Goal: Task Accomplishment & Management: Complete application form

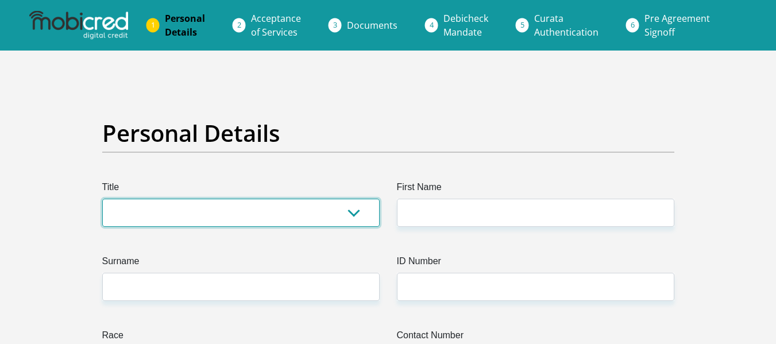
click at [349, 212] on select "Mr Ms Mrs Dr [PERSON_NAME]" at bounding box center [240, 213] width 277 height 28
select select "Mrs"
click at [102, 199] on select "Mr Ms Mrs Dr [PERSON_NAME]" at bounding box center [240, 213] width 277 height 28
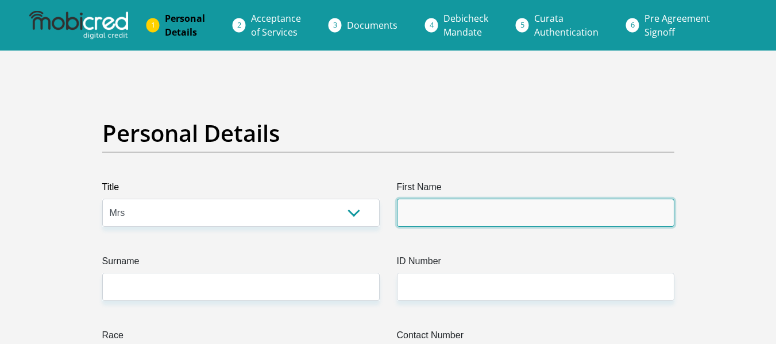
click at [409, 218] on input "First Name" at bounding box center [535, 213] width 277 height 28
type input "MaryQueen"
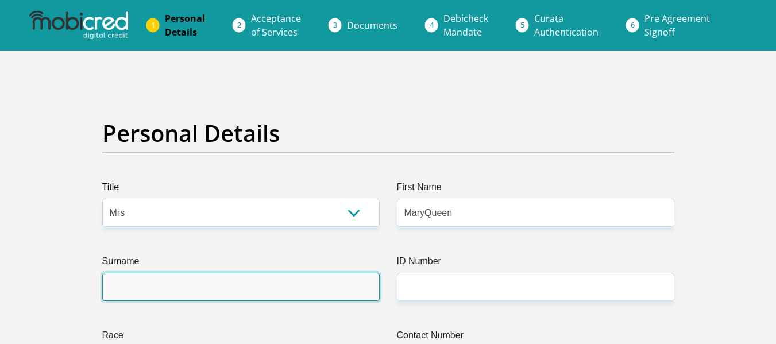
type input "Bukhali"
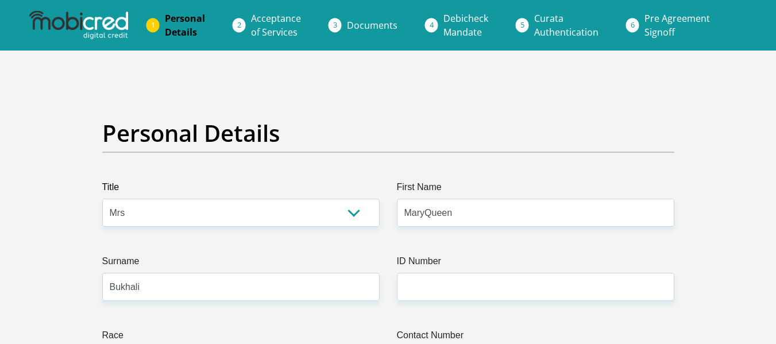
type input "0677902373"
select select "ZAF"
type input "[STREET_ADDRESS]"
type input "[GEOGRAPHIC_DATA]"
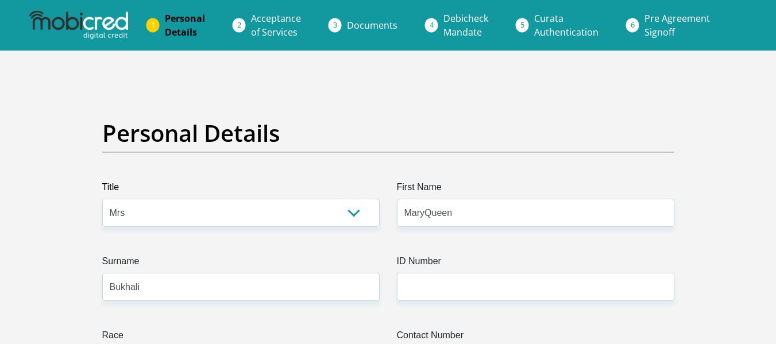
type input "[GEOGRAPHIC_DATA]"
type input "0183"
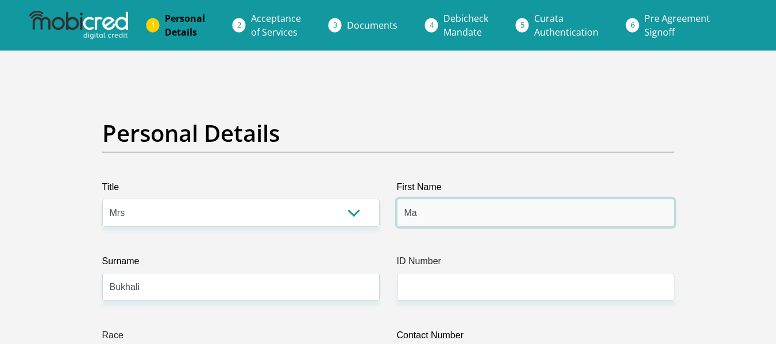
type input "M"
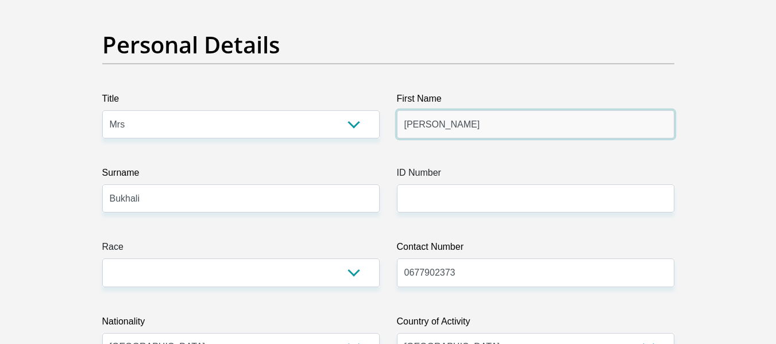
scroll to position [92, 0]
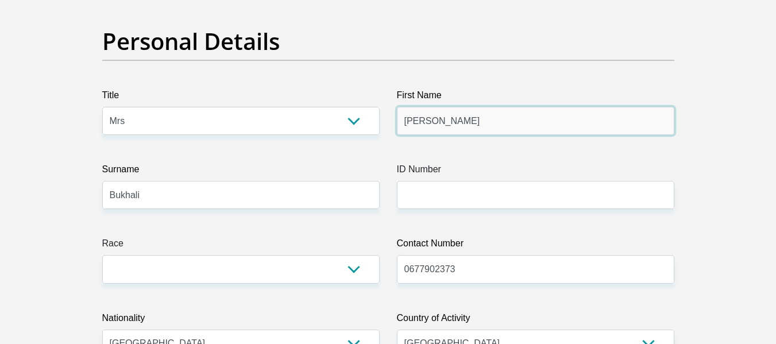
type input "[PERSON_NAME]"
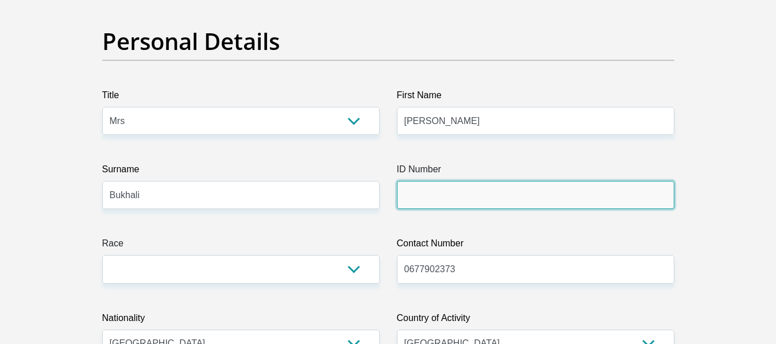
click at [471, 192] on input "ID Number" at bounding box center [535, 195] width 277 height 28
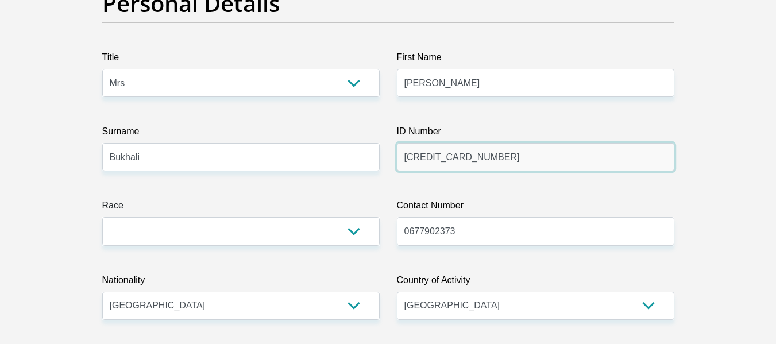
scroll to position [136, 0]
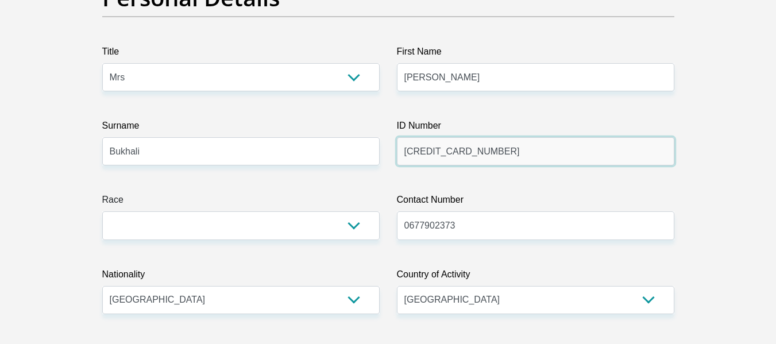
type input "[CREDIT_CARD_NUMBER]"
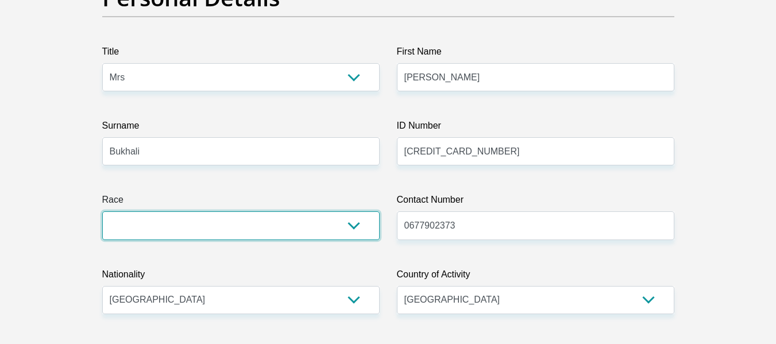
click at [317, 227] on select "Black Coloured Indian White Other" at bounding box center [240, 225] width 277 height 28
select select "1"
click at [102, 211] on select "Black Coloured Indian White Other" at bounding box center [240, 225] width 277 height 28
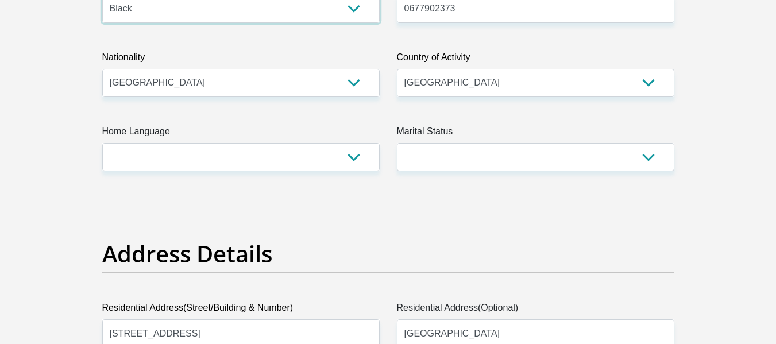
scroll to position [355, 0]
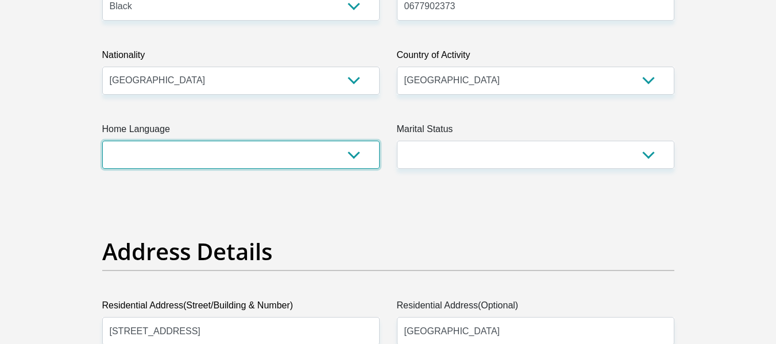
click at [351, 146] on select "Afrikaans English Sepedi South Ndebele Southern Sotho Swati Tsonga Tswana Venda…" at bounding box center [240, 155] width 277 height 28
select select "nso"
click at [102, 141] on select "Afrikaans English Sepedi South Ndebele Southern Sotho Swati Tsonga Tswana Venda…" at bounding box center [240, 155] width 277 height 28
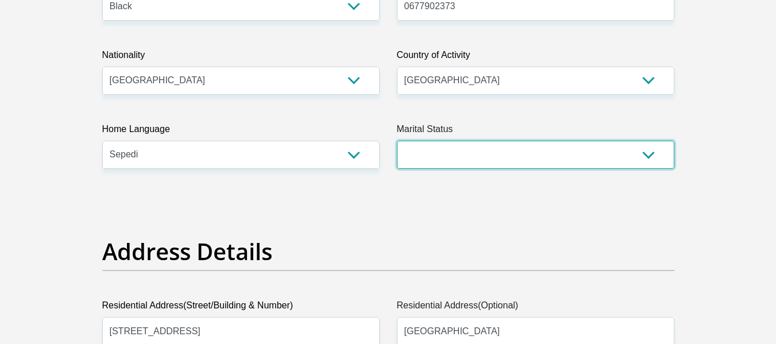
click at [482, 142] on select "Married ANC Single Divorced Widowed Married COP or Customary Law" at bounding box center [535, 155] width 277 height 28
select select "5"
click at [397, 141] on select "Married ANC Single Divorced Widowed Married COP or Customary Law" at bounding box center [535, 155] width 277 height 28
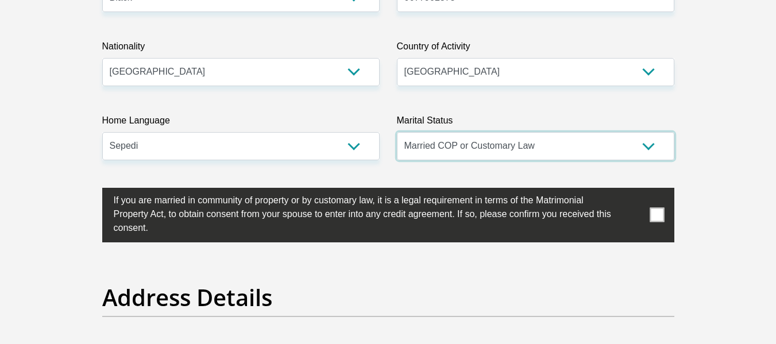
scroll to position [364, 0]
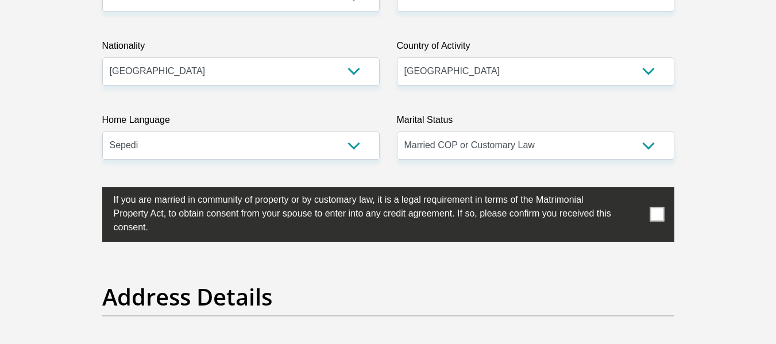
click at [658, 216] on span at bounding box center [656, 214] width 14 height 14
click at [91, 190] on input "checkbox" at bounding box center [91, 190] width 0 height 0
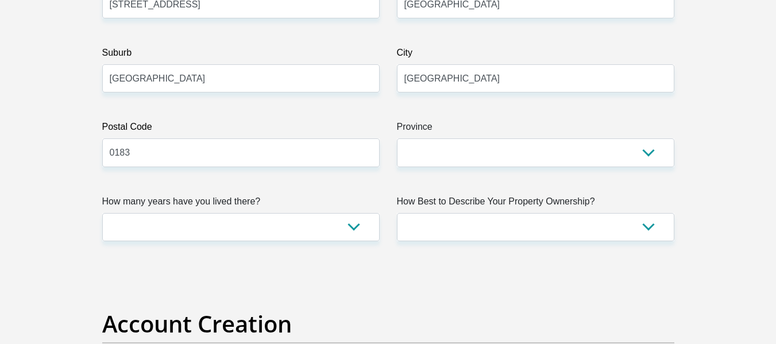
scroll to position [737, 0]
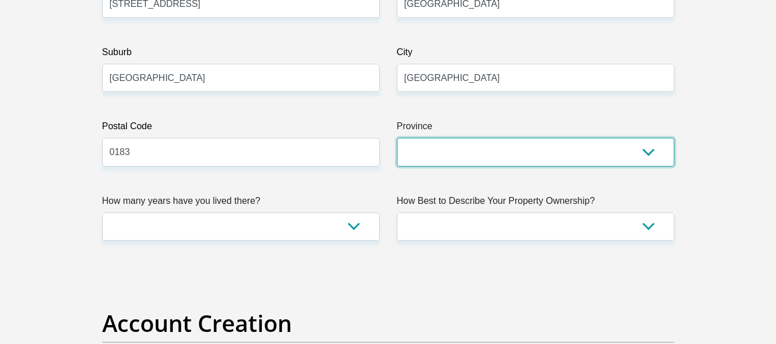
click at [458, 147] on select "Eastern Cape Free State [GEOGRAPHIC_DATA] [GEOGRAPHIC_DATA][DATE] [GEOGRAPHIC_D…" at bounding box center [535, 152] width 277 height 28
select select "Gauteng"
click at [397, 138] on select "Eastern Cape Free State [GEOGRAPHIC_DATA] [GEOGRAPHIC_DATA][DATE] [GEOGRAPHIC_D…" at bounding box center [535, 152] width 277 height 28
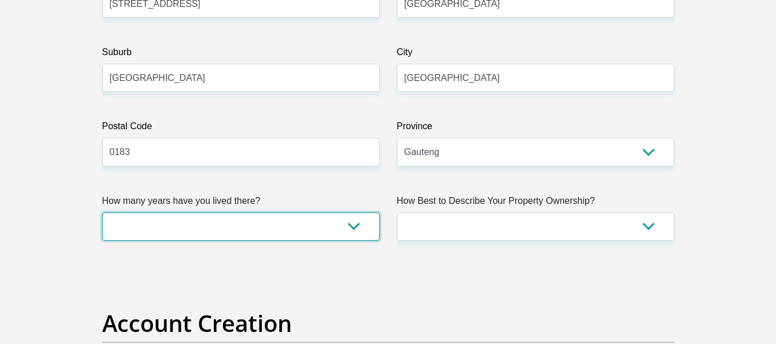
click at [315, 231] on select "less than 1 year 1-3 years 3-5 years 5+ years" at bounding box center [240, 226] width 277 height 28
select select "5"
click at [102, 212] on select "less than 1 year 1-3 years 3-5 years 5+ years" at bounding box center [240, 226] width 277 height 28
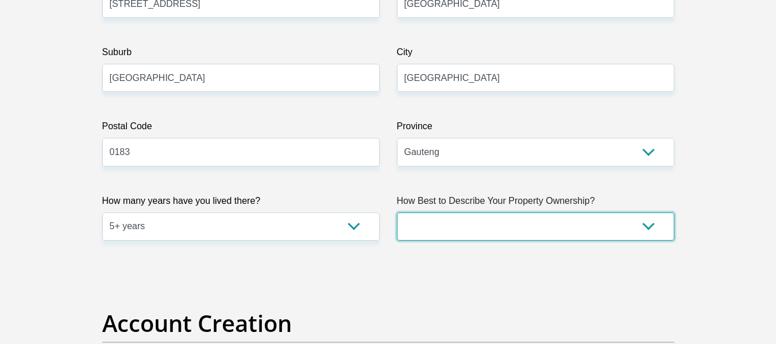
click at [439, 223] on select "Owned Rented Family Owned Company Dwelling" at bounding box center [535, 226] width 277 height 28
select select "Owned"
click at [397, 212] on select "Owned Rented Family Owned Company Dwelling" at bounding box center [535, 226] width 277 height 28
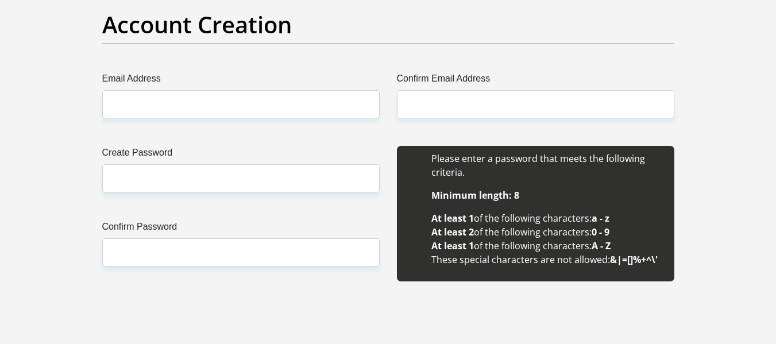
scroll to position [1036, 0]
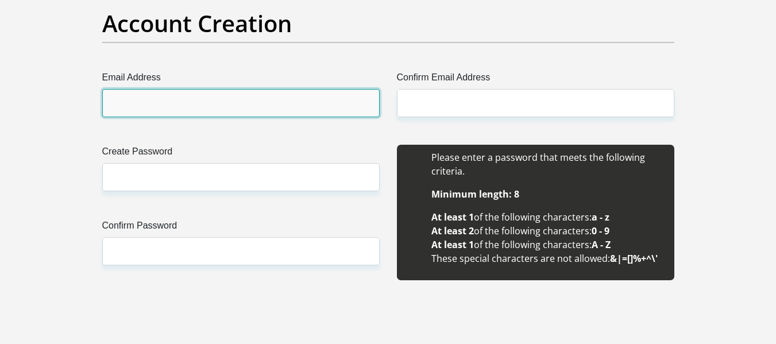
click at [295, 107] on input "Email Address" at bounding box center [240, 103] width 277 height 28
type input "[EMAIL_ADDRESS][DOMAIN_NAME]"
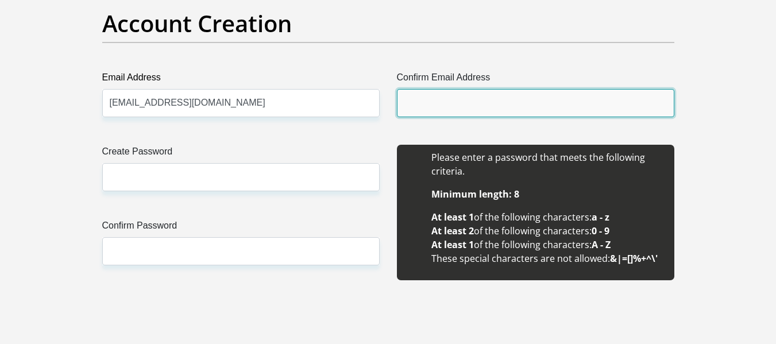
click at [415, 114] on input "Confirm Email Address" at bounding box center [535, 103] width 277 height 28
click at [424, 102] on input "Confirm Email Address" at bounding box center [535, 103] width 277 height 28
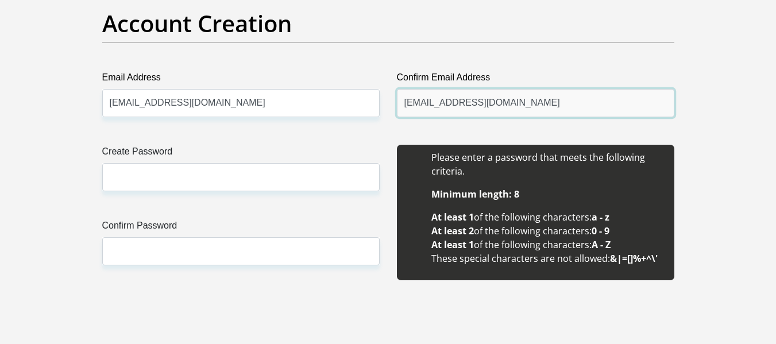
type input "[EMAIL_ADDRESS][DOMAIN_NAME]"
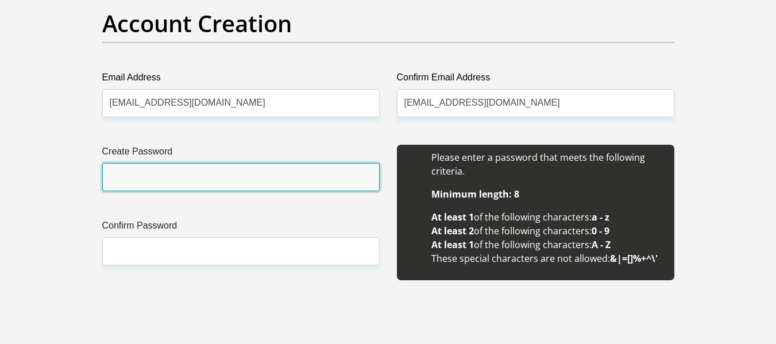
click at [272, 179] on input "Create Password" at bounding box center [240, 177] width 277 height 28
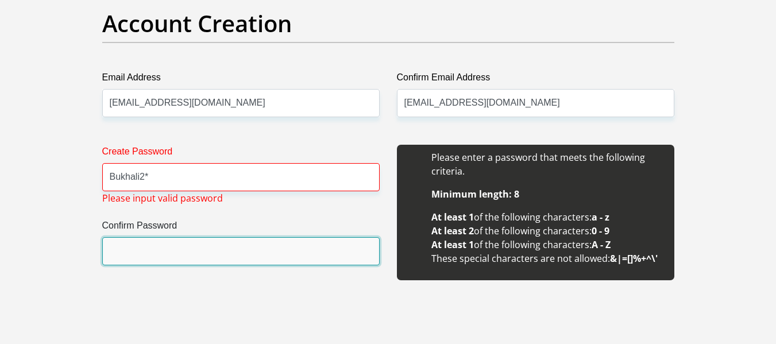
click at [247, 249] on input "Confirm Password" at bounding box center [240, 251] width 277 height 28
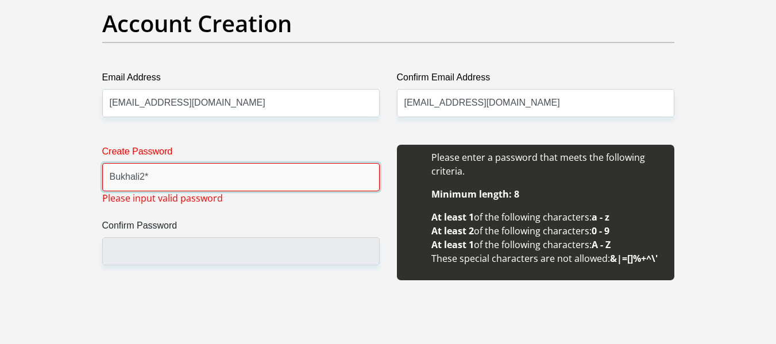
click at [247, 180] on input "Bukhali2*" at bounding box center [240, 177] width 277 height 28
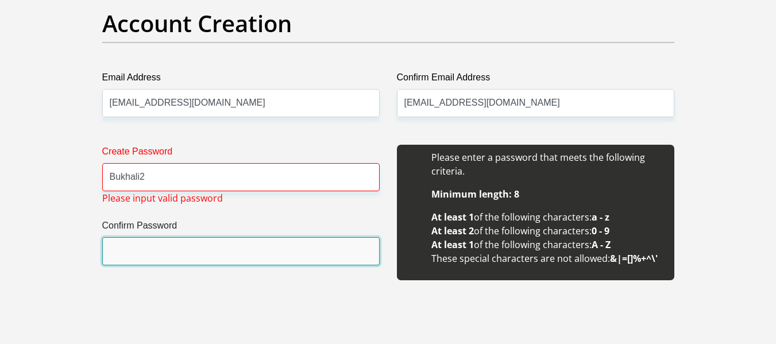
click at [229, 255] on input "Confirm Password" at bounding box center [240, 251] width 277 height 28
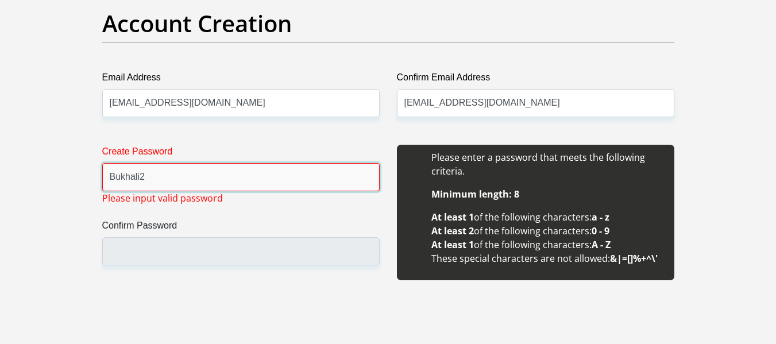
click at [237, 175] on input "Bukhali2" at bounding box center [240, 177] width 277 height 28
type input "B"
click at [492, 84] on label "Confirm Email Address" at bounding box center [535, 80] width 277 height 18
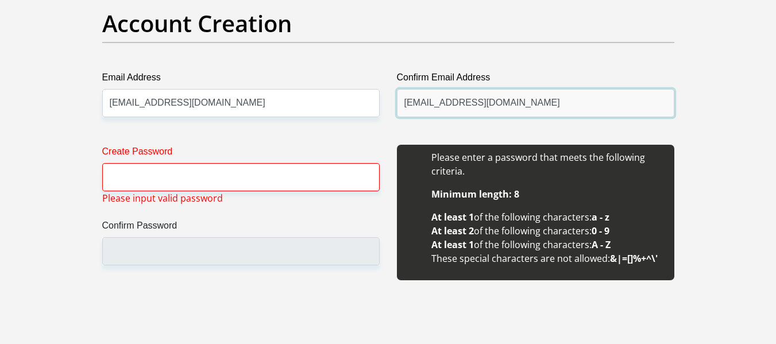
click at [492, 89] on input "[EMAIL_ADDRESS][DOMAIN_NAME]" at bounding box center [535, 103] width 277 height 28
click at [493, 98] on input "[EMAIL_ADDRESS][DOMAIN_NAME]" at bounding box center [535, 103] width 277 height 28
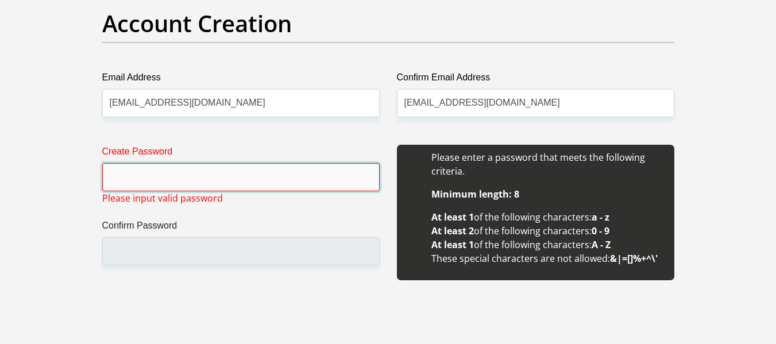
click at [339, 185] on input "Create Password" at bounding box center [240, 177] width 277 height 28
type input "B"
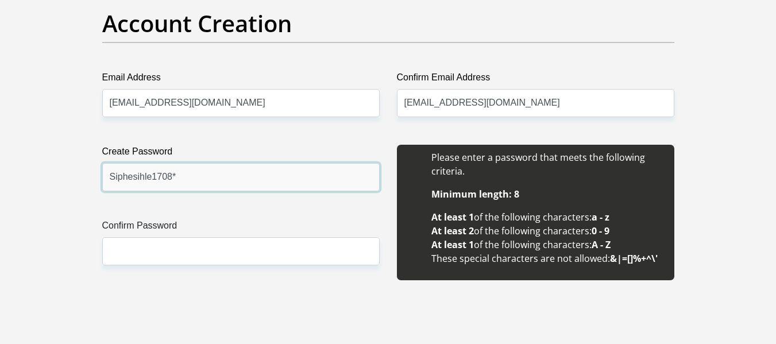
type input "Siphesihle1708*"
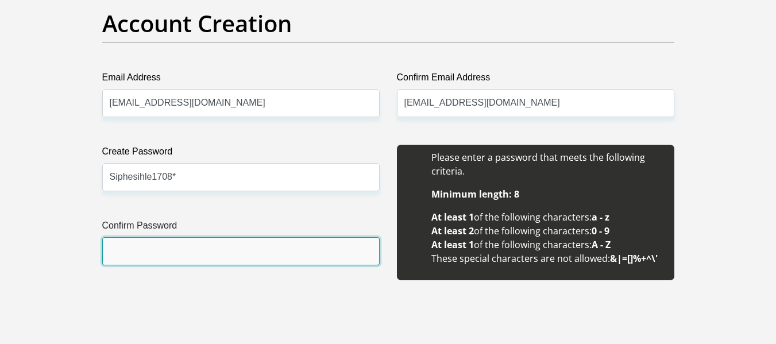
click at [253, 256] on input "Confirm Password" at bounding box center [240, 251] width 277 height 28
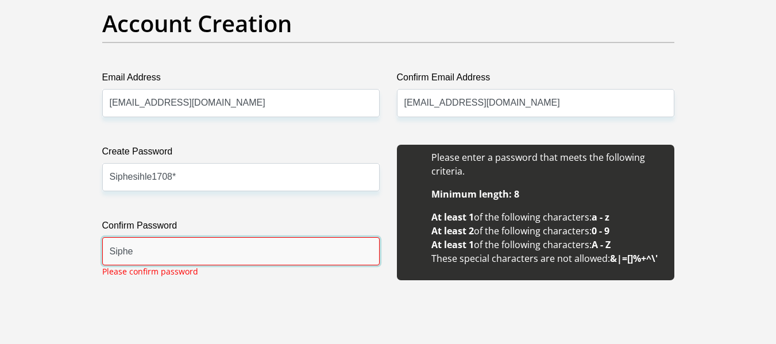
type input "Siphe"
click at [240, 161] on label "Create Password" at bounding box center [240, 154] width 277 height 18
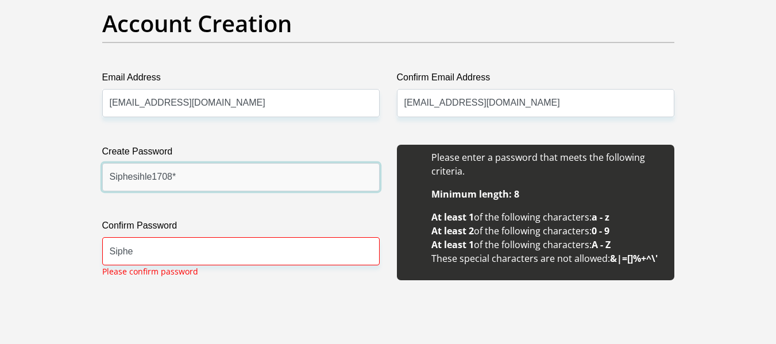
click at [240, 163] on input "Siphesihle1708*" at bounding box center [240, 177] width 277 height 28
click at [134, 179] on input "Siphesihle1708*" at bounding box center [240, 177] width 277 height 28
type input "Sihle1708*"
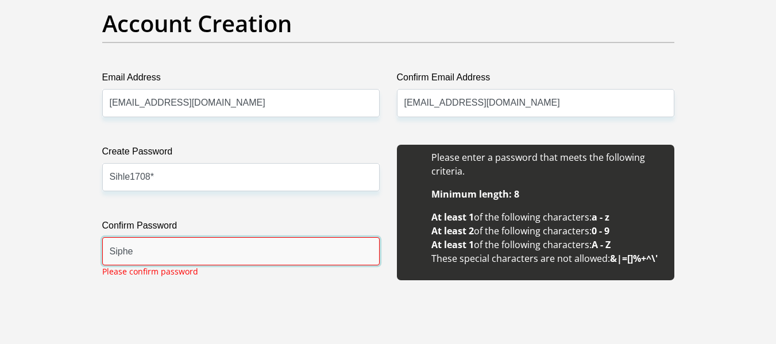
click at [157, 262] on input "Siphe" at bounding box center [240, 251] width 277 height 28
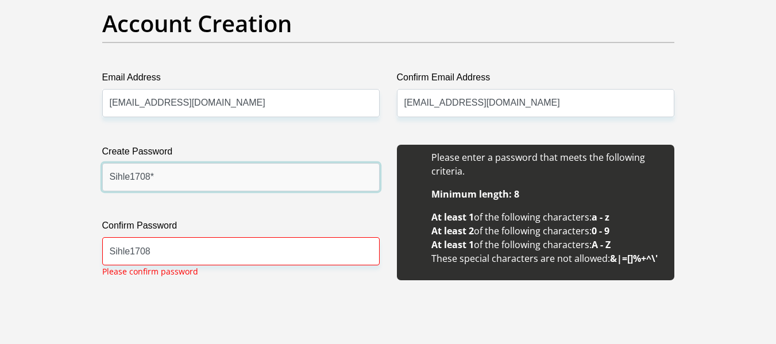
click at [205, 187] on input "Sihle1708*" at bounding box center [240, 177] width 277 height 28
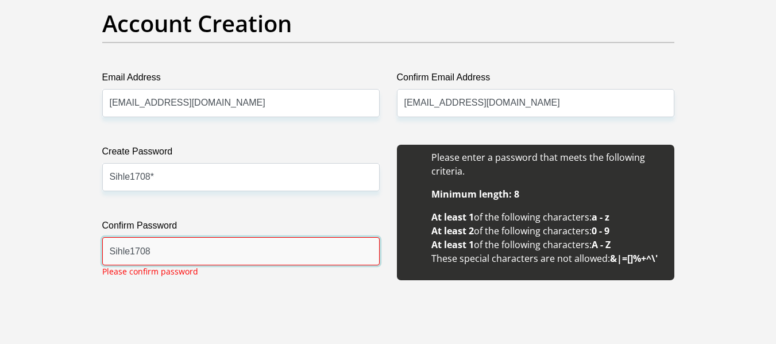
click at [217, 250] on input "Sihle1708" at bounding box center [240, 251] width 277 height 28
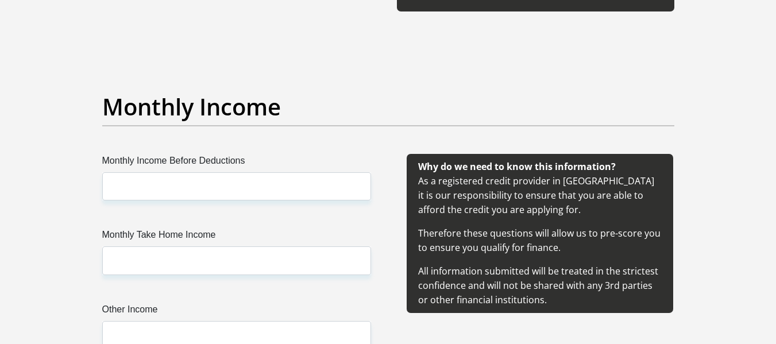
scroll to position [1306, 0]
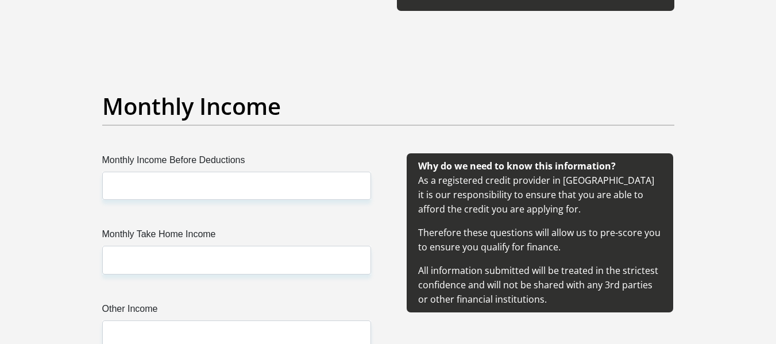
type input "Sihle1708*"
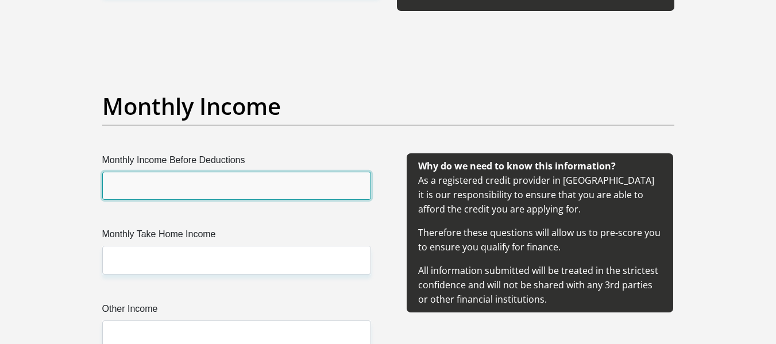
click at [225, 181] on input "Monthly Income Before Deductions" at bounding box center [236, 186] width 269 height 28
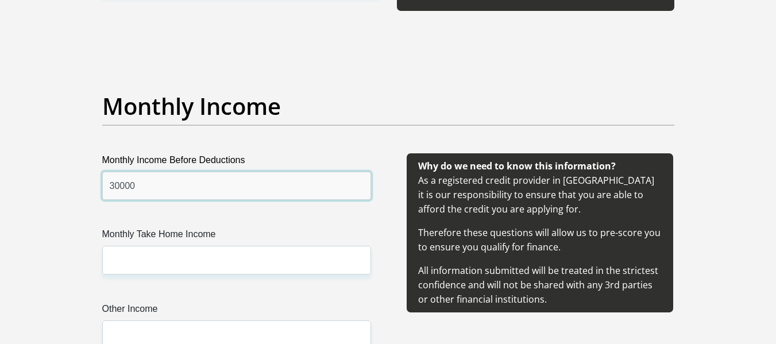
type input "30000"
click at [204, 244] on label "Monthly Take Home Income" at bounding box center [236, 236] width 269 height 18
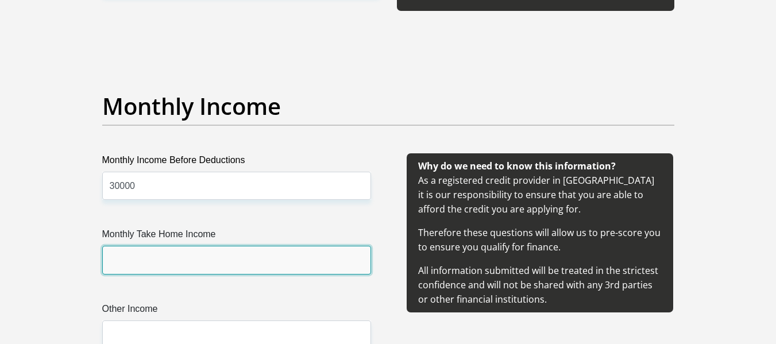
click at [204, 246] on input "Monthly Take Home Income" at bounding box center [236, 260] width 269 height 28
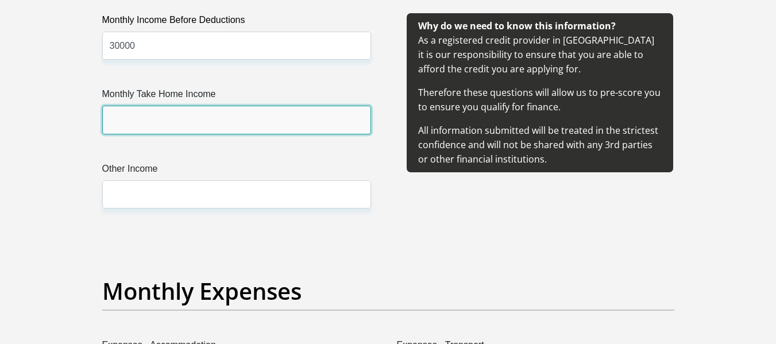
scroll to position [1449, 0]
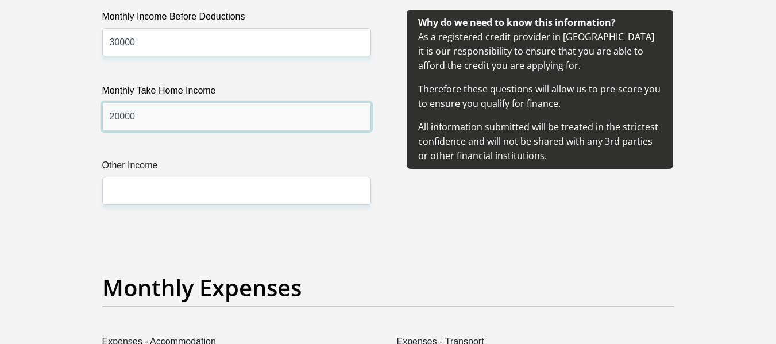
type input "20000"
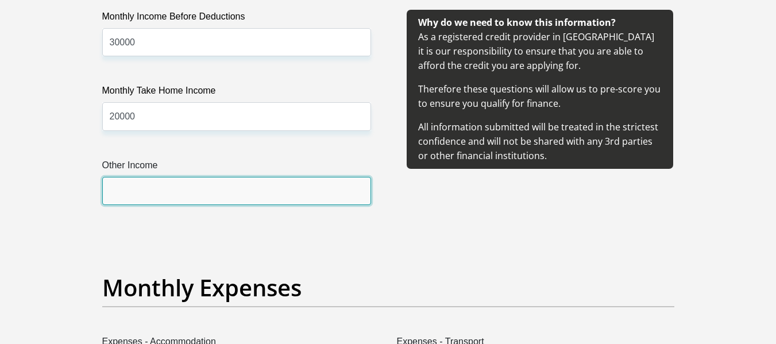
click at [195, 198] on input "Other Income" at bounding box center [236, 191] width 269 height 28
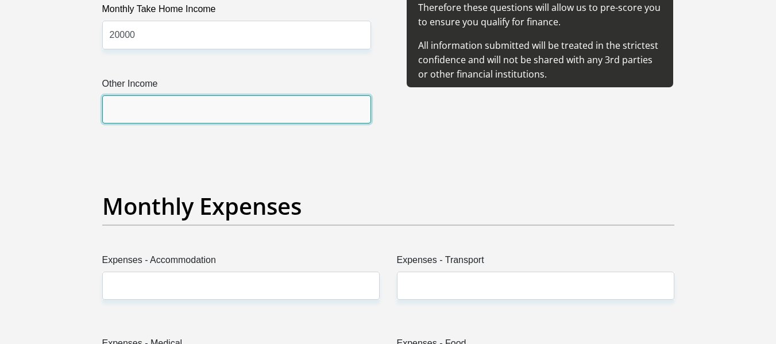
scroll to position [1531, 0]
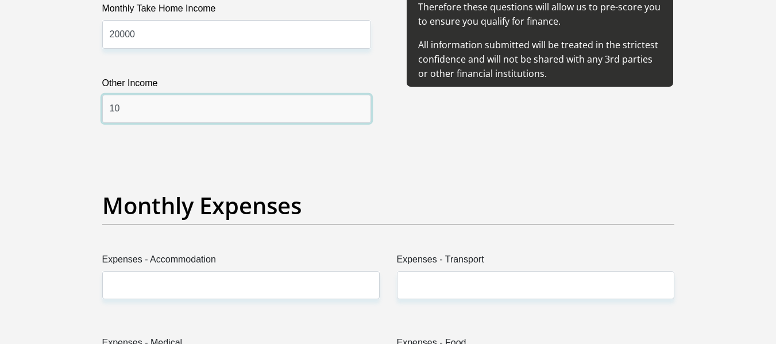
type input "1"
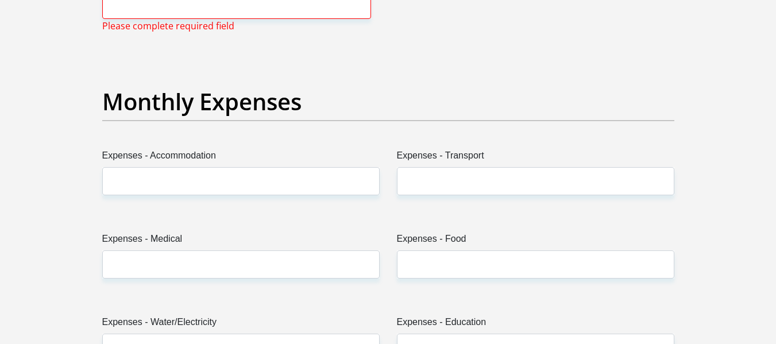
scroll to position [1636, 0]
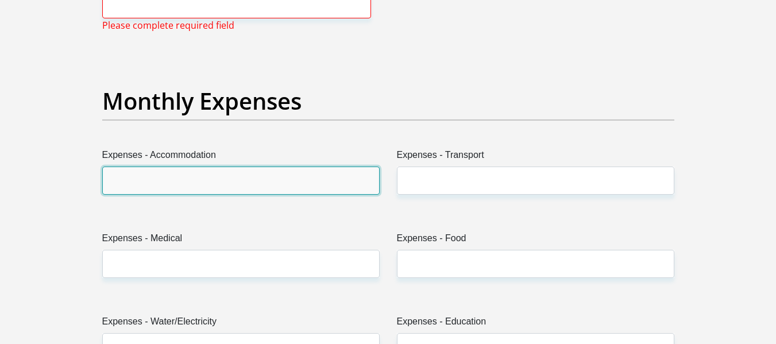
click at [233, 177] on input "Expenses - Accommodation" at bounding box center [240, 181] width 277 height 28
type input "5000"
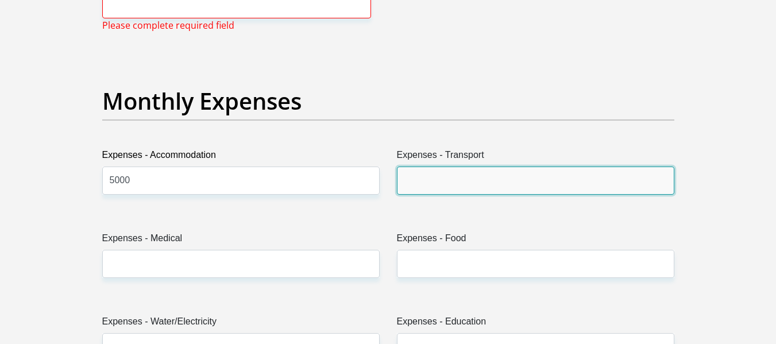
click at [471, 184] on input "Expenses - Transport" at bounding box center [535, 181] width 277 height 28
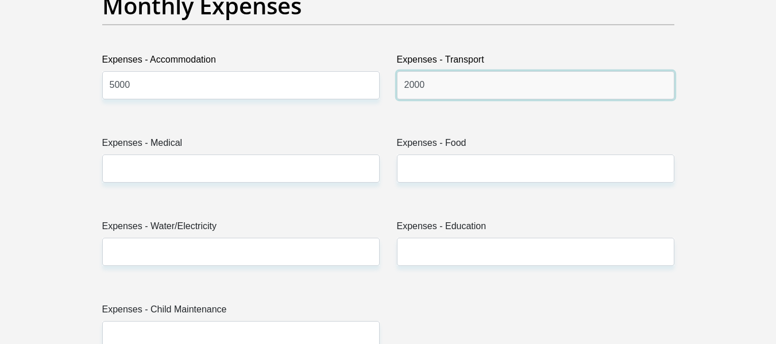
scroll to position [1732, 0]
type input "2000"
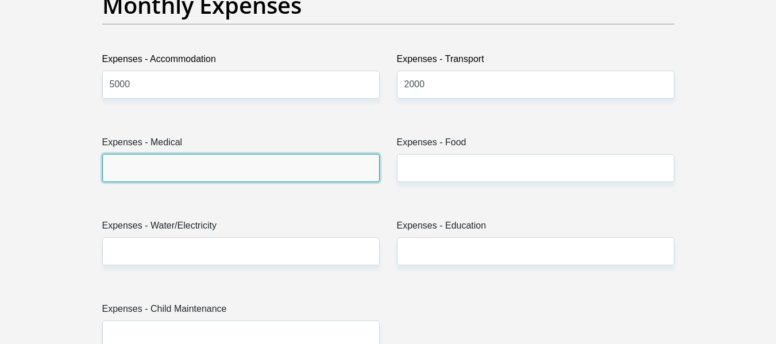
click at [299, 176] on input "Expenses - Medical" at bounding box center [240, 168] width 277 height 28
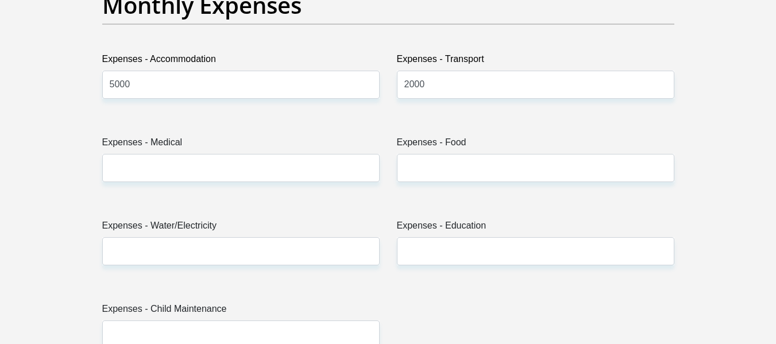
click at [385, 203] on div "Title Mr Ms Mrs Dr [PERSON_NAME] First Name [PERSON_NAME] Surname [PERSON_NAME]…" at bounding box center [388, 344] width 589 height 3791
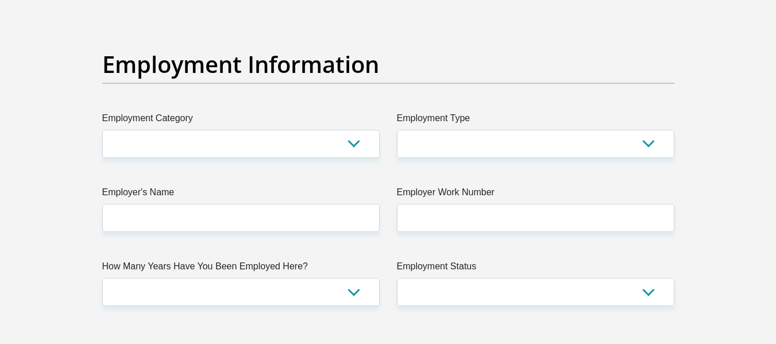
scroll to position [2116, 0]
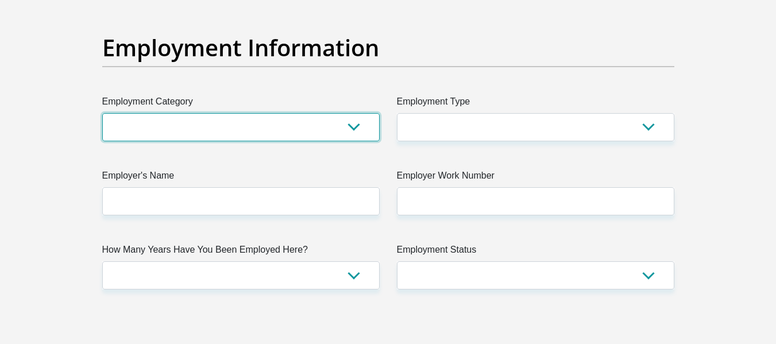
click at [346, 129] on select "AGRICULTURE ALCOHOL & TOBACCO CONSTRUCTION MATERIALS METALLURGY EQUIPMENT FOR R…" at bounding box center [240, 127] width 277 height 28
select select "77"
click at [102, 113] on select "AGRICULTURE ALCOHOL & TOBACCO CONSTRUCTION MATERIALS METALLURGY EQUIPMENT FOR R…" at bounding box center [240, 127] width 277 height 28
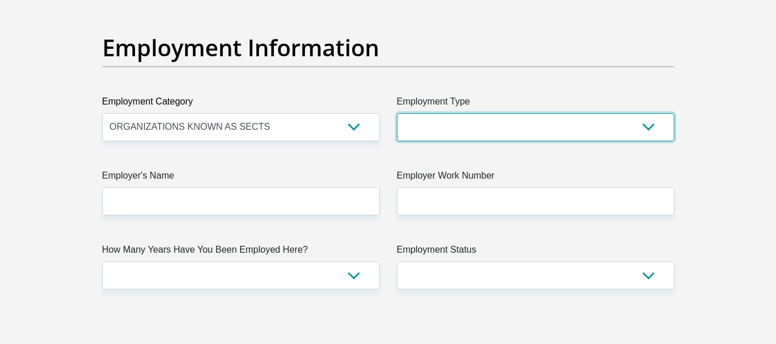
click at [442, 127] on select "College/Lecturer Craft Seller Creative Driver Executive Farmer Forces - Non Com…" at bounding box center [535, 127] width 277 height 28
select select "Unknown/Other"
click at [397, 113] on select "College/Lecturer Craft Seller Creative Driver Executive Farmer Forces - Non Com…" at bounding box center [535, 127] width 277 height 28
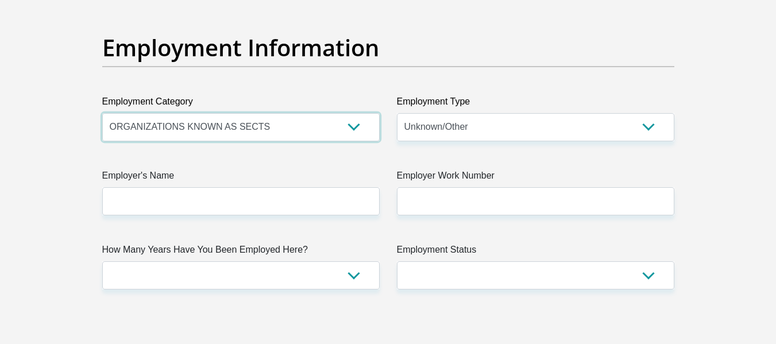
click at [355, 127] on select "AGRICULTURE ALCOHOL & TOBACCO CONSTRUCTION MATERIALS METALLURGY EQUIPMENT FOR R…" at bounding box center [240, 127] width 277 height 28
select select "28"
click at [102, 113] on select "AGRICULTURE ALCOHOL & TOBACCO CONSTRUCTION MATERIALS METALLURGY EQUIPMENT FOR R…" at bounding box center [240, 127] width 277 height 28
click at [445, 130] on select "College/Lecturer Craft Seller Creative Driver Executive Farmer Forces - Non Com…" at bounding box center [535, 127] width 277 height 28
click at [301, 173] on label "Employer's Name" at bounding box center [240, 178] width 277 height 18
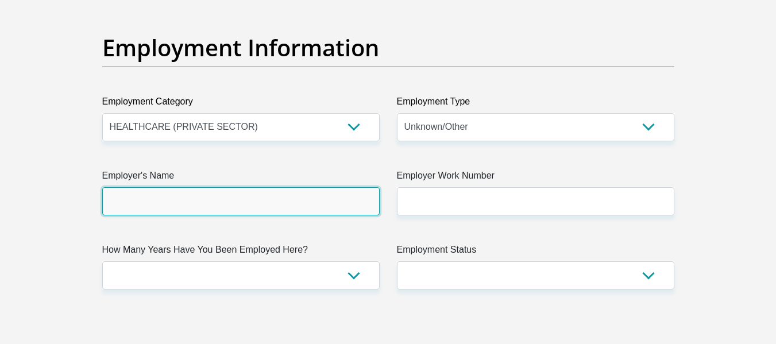
click at [301, 187] on input "Employer's Name" at bounding box center [240, 201] width 277 height 28
type input "KalafongHospital"
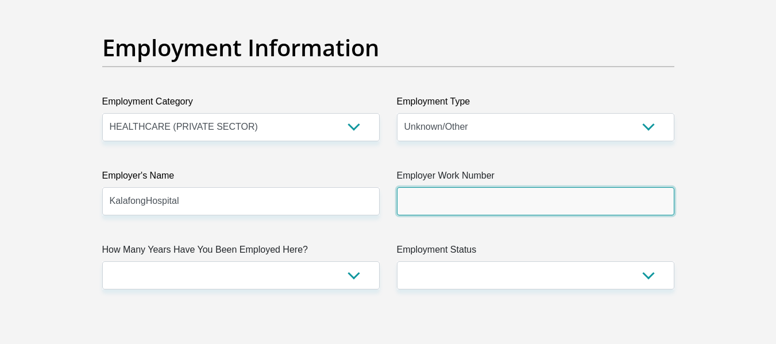
click at [486, 194] on input "Employer Work Number" at bounding box center [535, 201] width 277 height 28
type input "0123186805"
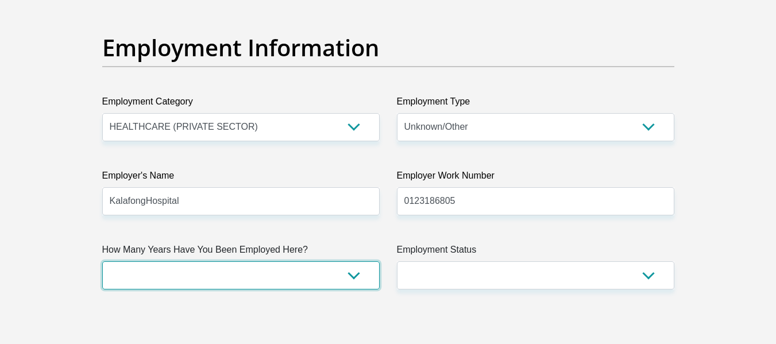
click at [297, 266] on select "less than 1 year 1-3 years 3-5 years 5+ years" at bounding box center [240, 275] width 277 height 28
select select "60"
click at [102, 261] on select "less than 1 year 1-3 years 3-5 years 5+ years" at bounding box center [240, 275] width 277 height 28
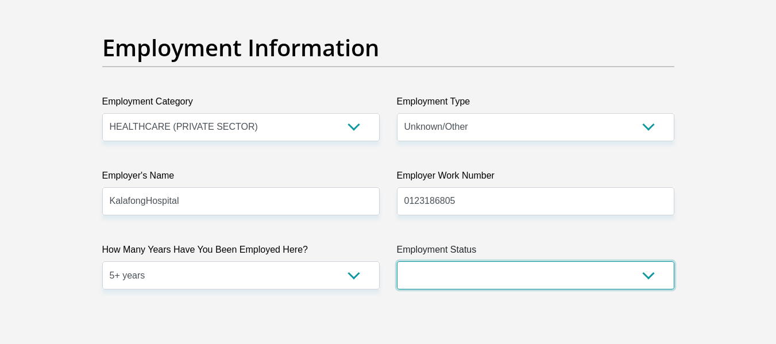
click at [453, 277] on select "Permanent/Full-time Part-time/Casual [DEMOGRAPHIC_DATA] Worker Self-Employed Ho…" at bounding box center [535, 275] width 277 height 28
select select "1"
click at [397, 261] on select "Permanent/Full-time Part-time/Casual [DEMOGRAPHIC_DATA] Worker Self-Employed Ho…" at bounding box center [535, 275] width 277 height 28
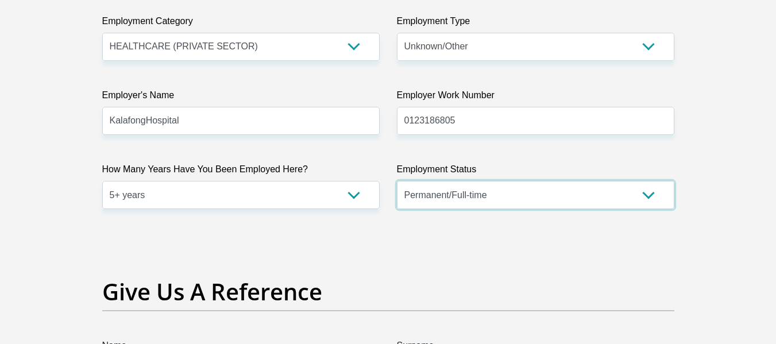
scroll to position [2207, 0]
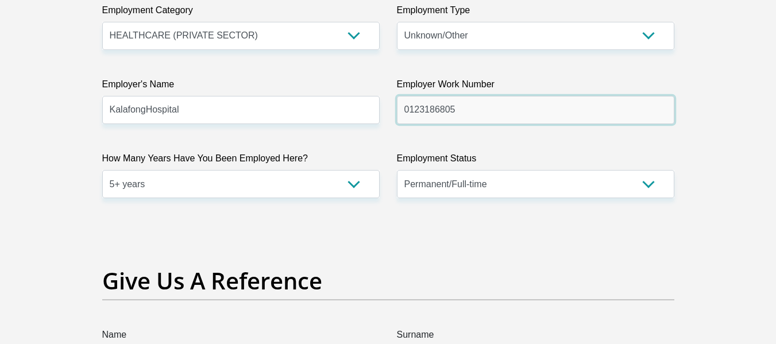
click at [467, 115] on input "0123186805" at bounding box center [535, 110] width 277 height 28
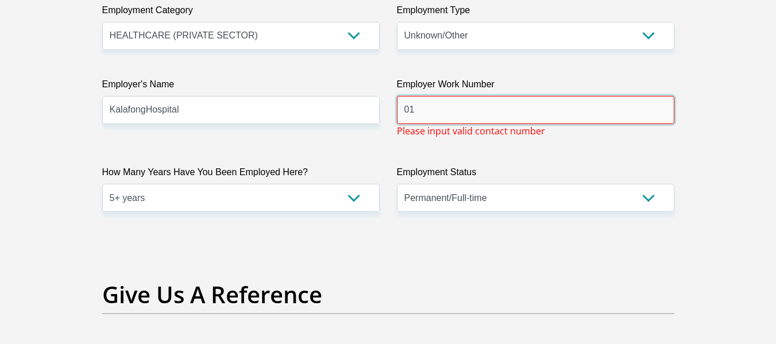
type input "0"
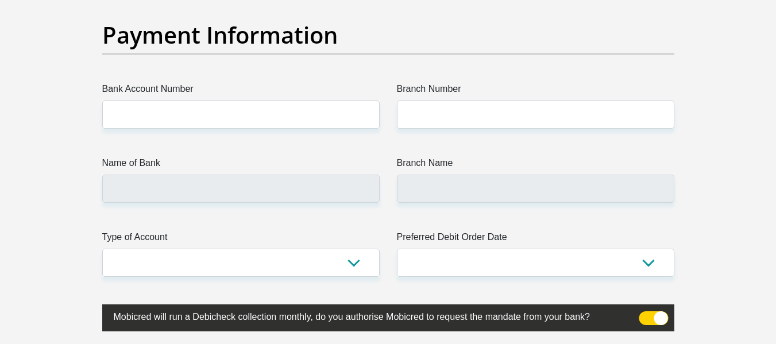
scroll to position [2723, 0]
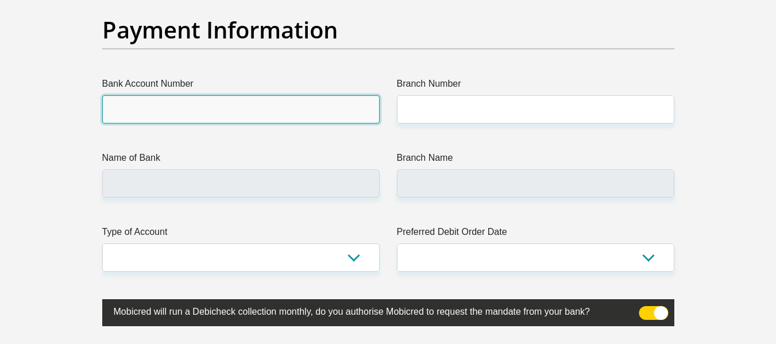
click at [249, 111] on input "Bank Account Number" at bounding box center [240, 109] width 277 height 28
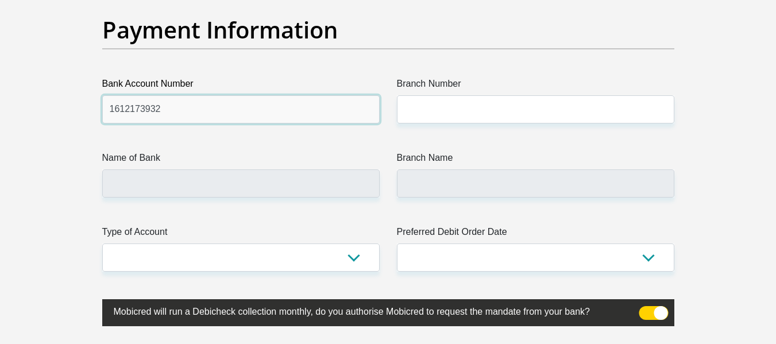
type input "1612173932"
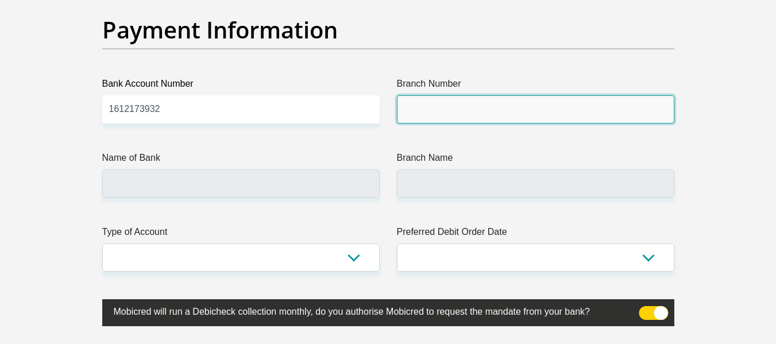
click at [439, 103] on input "Branch Number" at bounding box center [535, 109] width 277 height 28
type input "C"
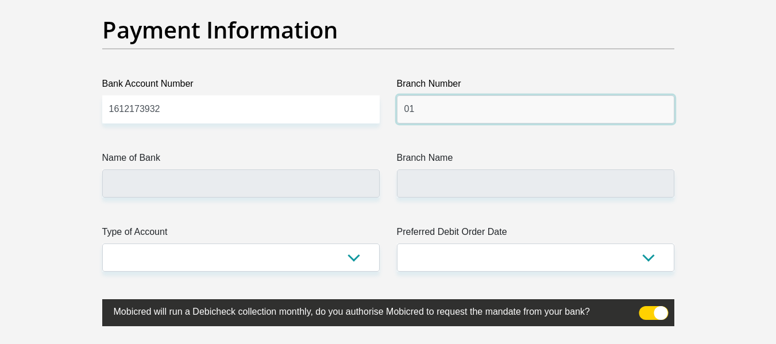
type input "0"
type input "470010"
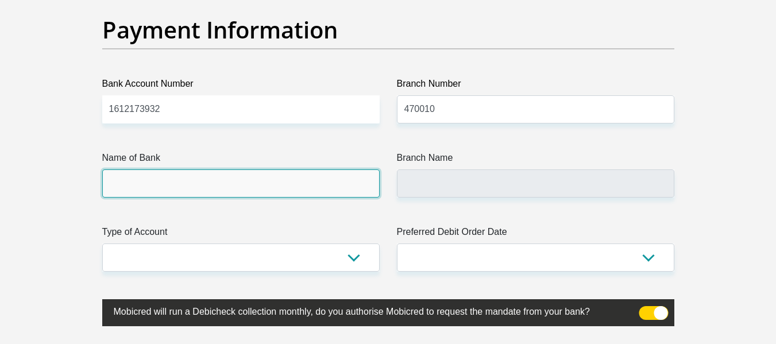
click at [280, 179] on input "Name of Bank" at bounding box center [240, 183] width 277 height 28
type input "CAPITEC BANK LIMITED"
type input "CAPITEC BANK CPC"
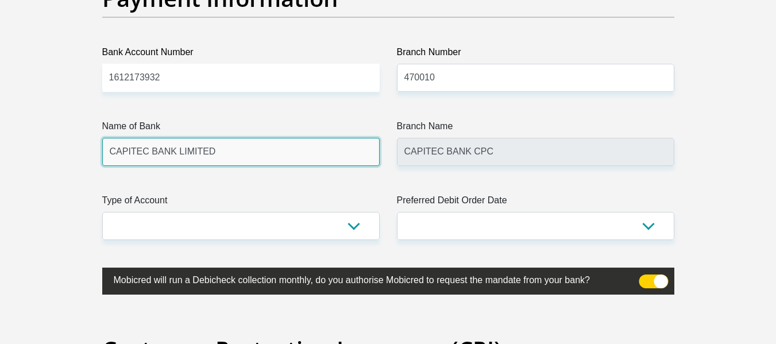
scroll to position [2755, 0]
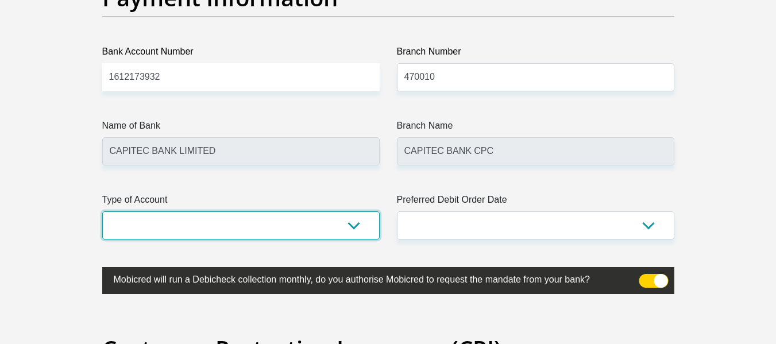
click at [314, 218] on select "Cheque Savings" at bounding box center [240, 225] width 277 height 28
select select "SAV"
click at [102, 211] on select "Cheque Savings" at bounding box center [240, 225] width 277 height 28
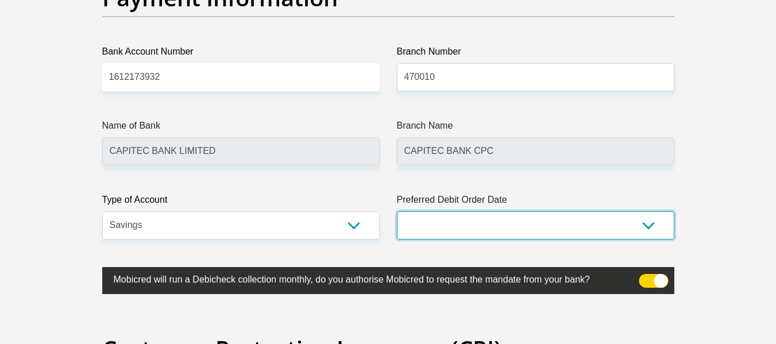
click at [435, 224] on select "1st 2nd 3rd 4th 5th 7th 18th 19th 20th 21st 22nd 23rd 24th 25th 26th 27th 28th …" at bounding box center [535, 225] width 277 height 28
select select "1"
click at [397, 211] on select "1st 2nd 3rd 4th 5th 7th 18th 19th 20th 21st 22nd 23rd 24th 25th 26th 27th 28th …" at bounding box center [535, 225] width 277 height 28
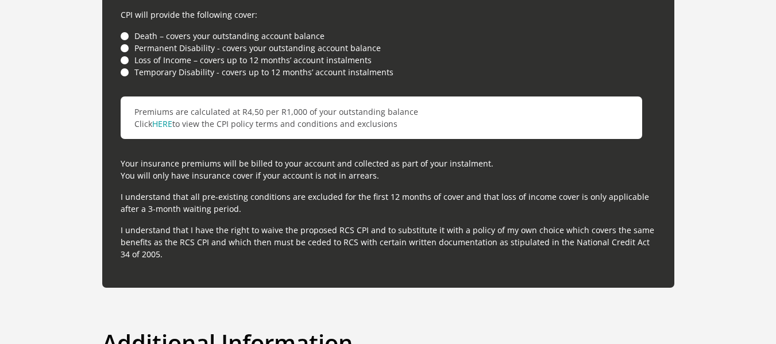
scroll to position [3360, 0]
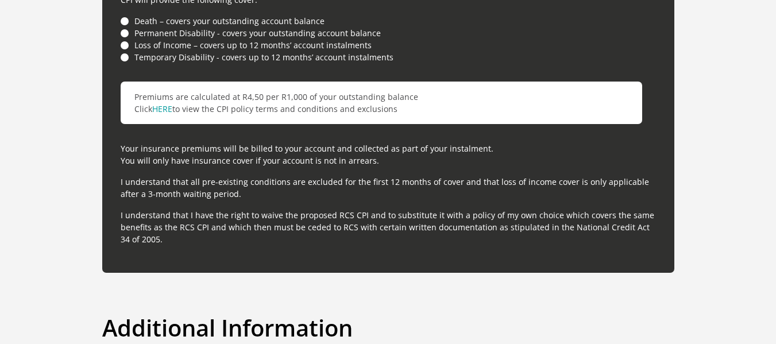
click at [123, 23] on li "Death – covers your outstanding account balance" at bounding box center [388, 21] width 535 height 12
click at [125, 32] on li "Permanent Disability - covers your outstanding account balance" at bounding box center [388, 33] width 535 height 12
click at [125, 42] on li "Loss of Income – covers up to 12 months’ account instalments" at bounding box center [388, 45] width 535 height 12
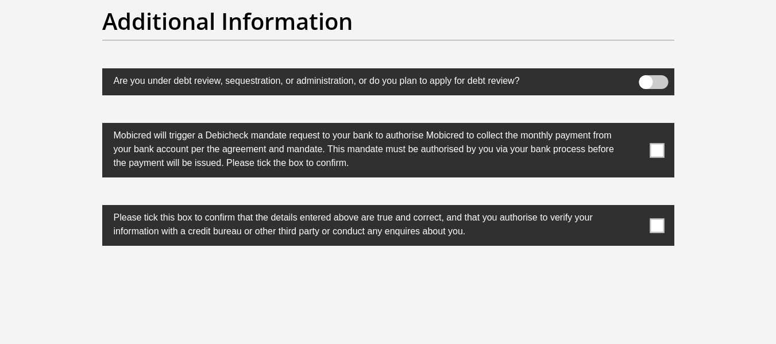
scroll to position [3667, 0]
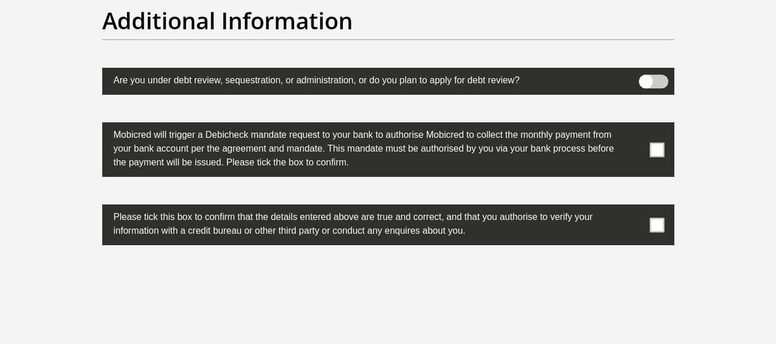
click at [659, 148] on span at bounding box center [656, 149] width 14 height 14
click at [634, 125] on input "checkbox" at bounding box center [634, 125] width 0 height 0
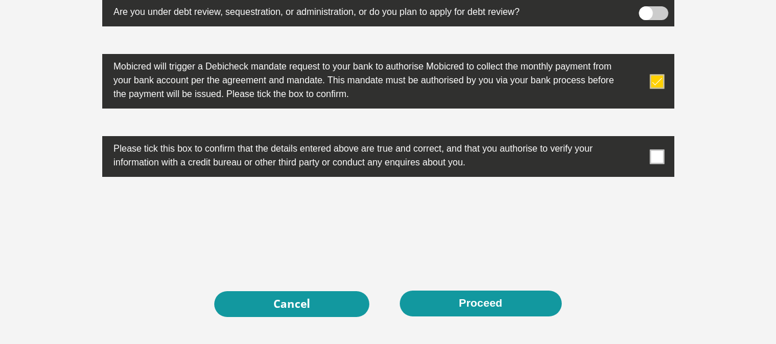
scroll to position [3736, 0]
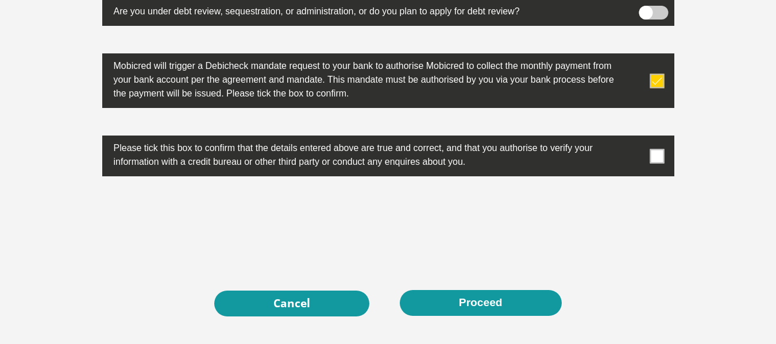
click at [658, 143] on label at bounding box center [388, 156] width 572 height 41
click at [634, 138] on input "checkbox" at bounding box center [634, 138] width 0 height 0
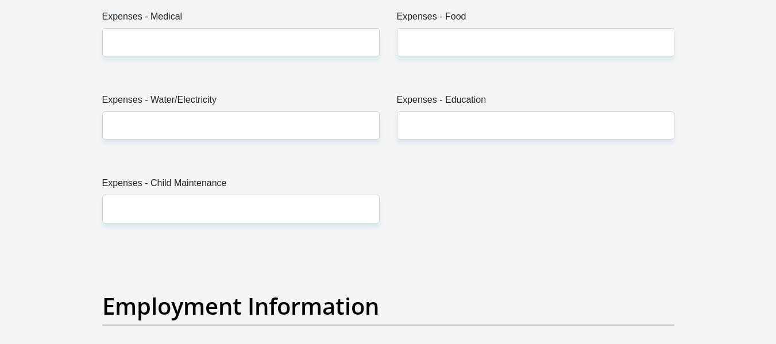
scroll to position [1857, 0]
click at [517, 202] on div "Title Mr Ms Mrs Dr [PERSON_NAME] First Name [PERSON_NAME] Surname [PERSON_NAME]…" at bounding box center [388, 225] width 589 height 3805
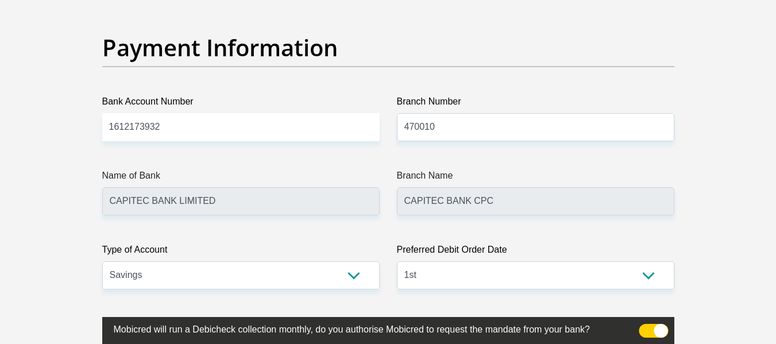
scroll to position [2706, 0]
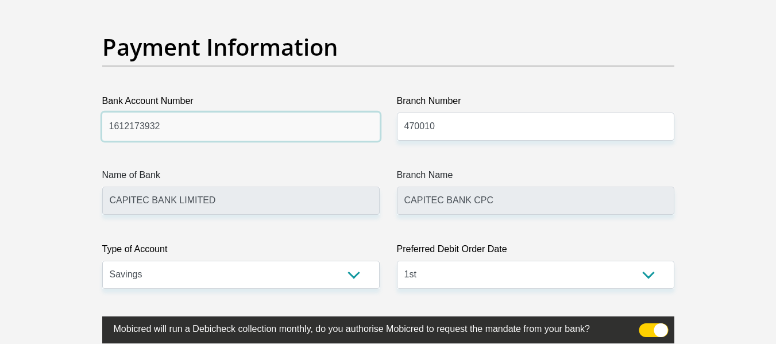
click at [277, 136] on input "1612173932" at bounding box center [240, 127] width 277 height 28
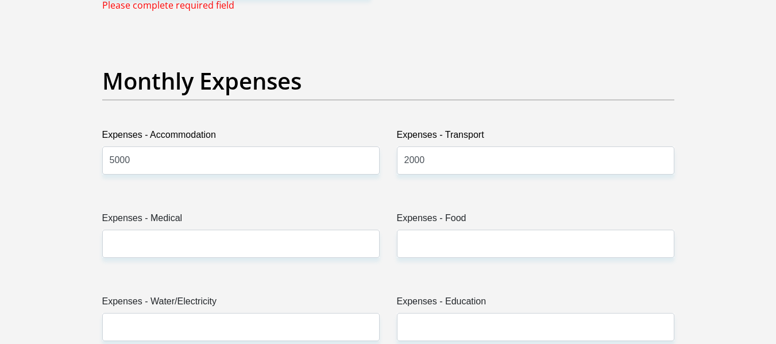
scroll to position [1642, 0]
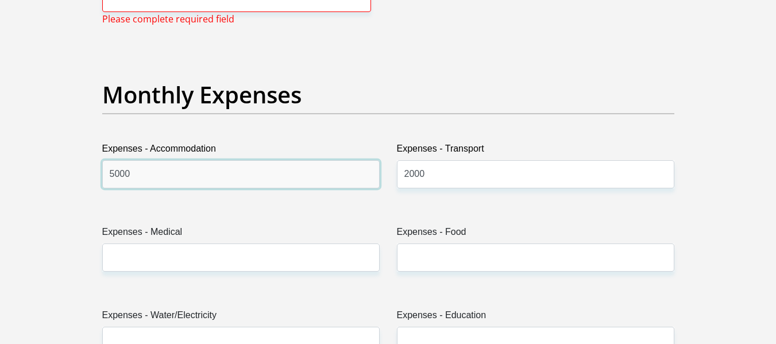
click at [169, 180] on input "5000" at bounding box center [240, 174] width 277 height 28
click at [116, 176] on input "5000" at bounding box center [240, 174] width 277 height 28
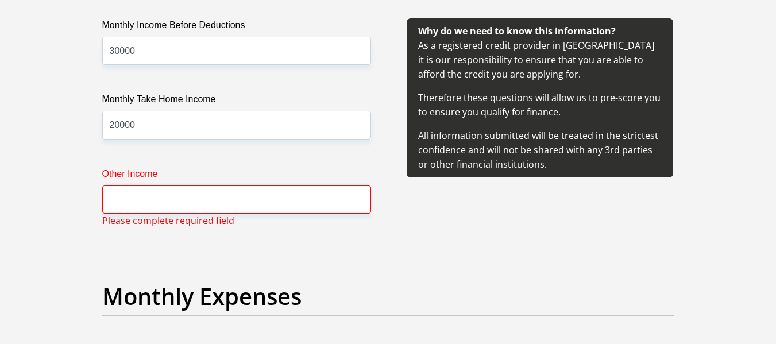
scroll to position [1440, 0]
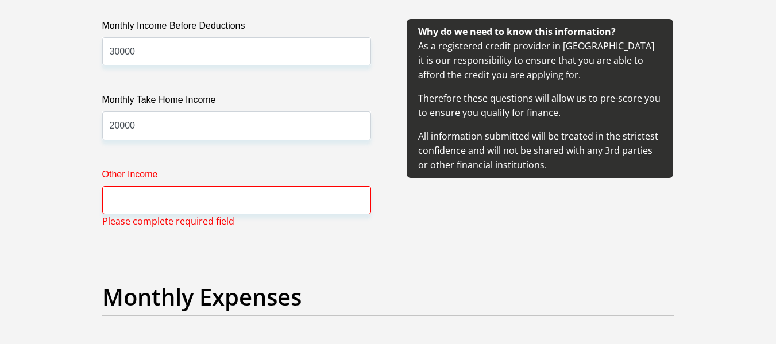
type input "8000"
click at [142, 189] on input "Other Income" at bounding box center [236, 200] width 269 height 28
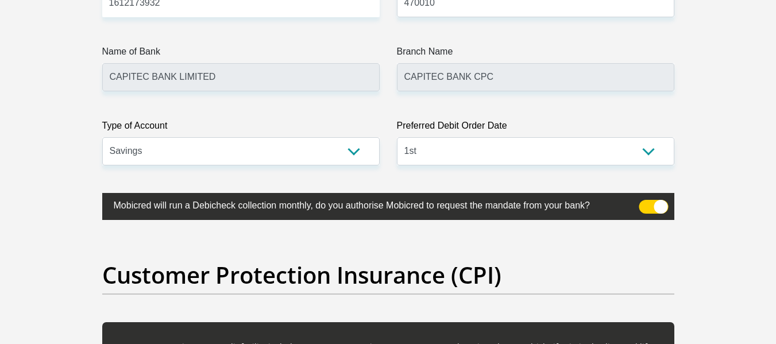
scroll to position [2797, 0]
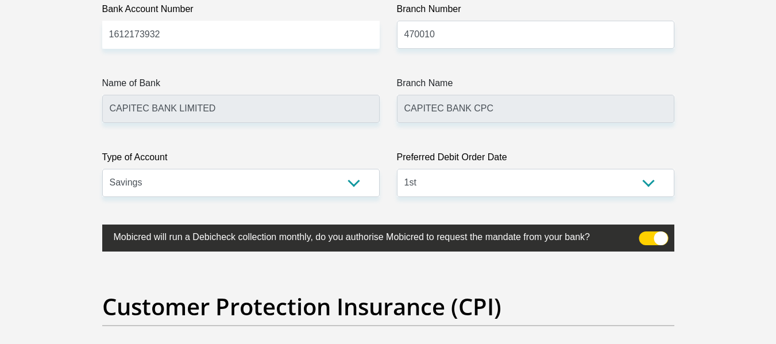
type input "10000"
click at [180, 39] on input "1612173932" at bounding box center [240, 35] width 277 height 28
type input "1"
type input "4080821274"
click at [447, 37] on input "470010" at bounding box center [535, 35] width 277 height 28
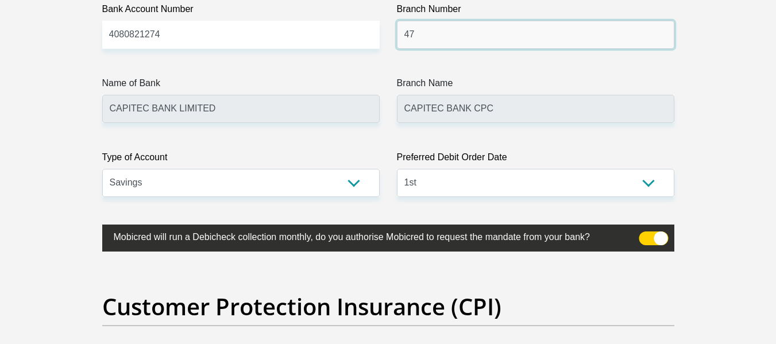
type input "4"
type input "632005"
type input "ABSA BANK"
type input "ABSA ELECTRONIC SETTLEMENT CNT"
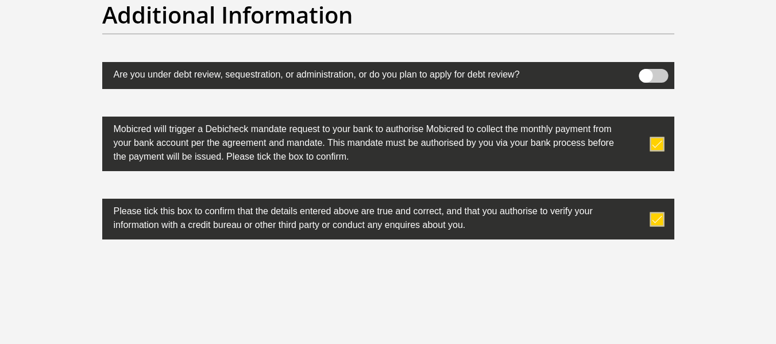
scroll to position [3844, 0]
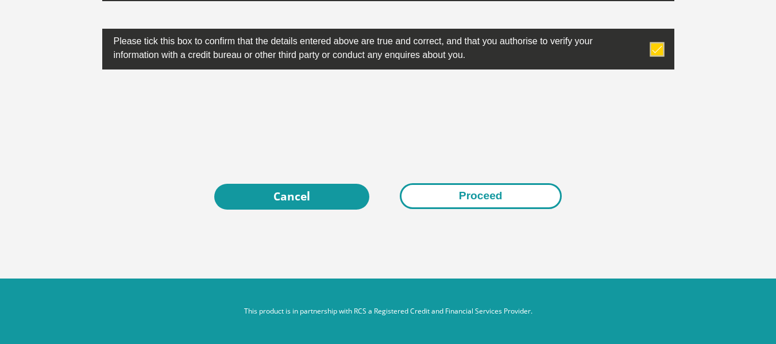
click at [497, 189] on button "Proceed" at bounding box center [481, 196] width 162 height 26
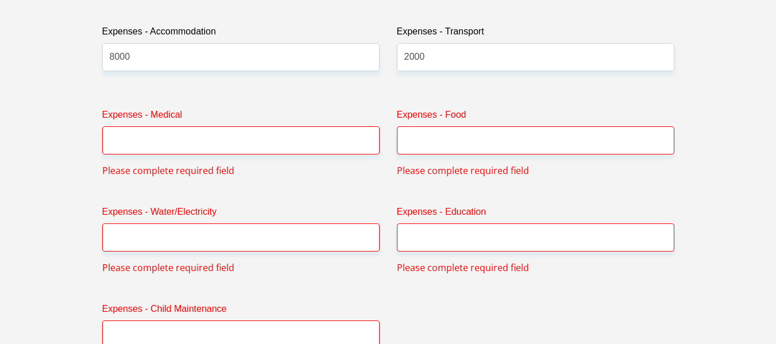
scroll to position [1751, 0]
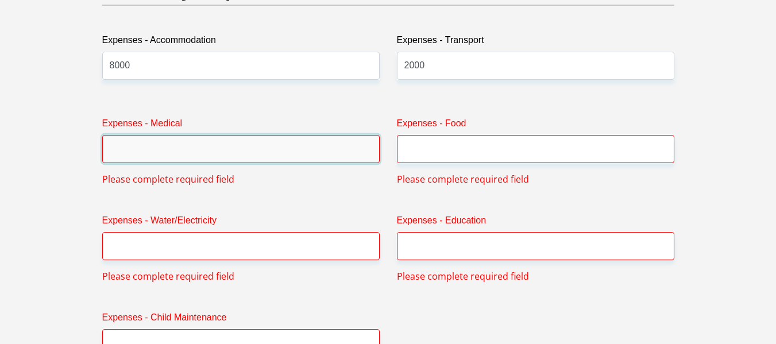
click at [333, 146] on input "Expenses - Medical" at bounding box center [240, 149] width 277 height 28
type input "0"
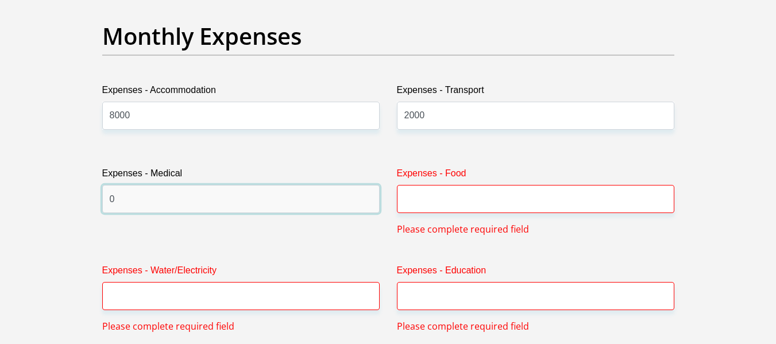
scroll to position [1702, 0]
